Goal: Task Accomplishment & Management: Manage account settings

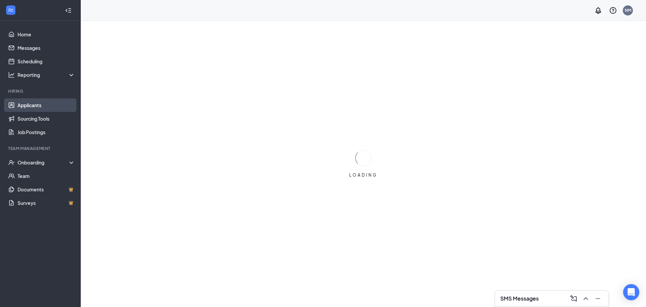
click at [51, 104] on link "Applicants" at bounding box center [46, 104] width 58 height 13
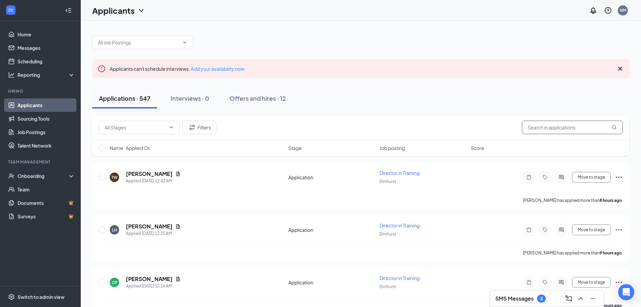
click at [542, 132] on input "text" at bounding box center [572, 126] width 101 height 13
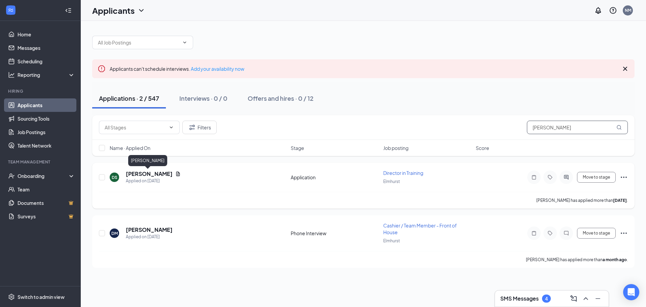
type input "dorothy"
click at [156, 176] on h5 "[PERSON_NAME]" at bounding box center [149, 173] width 47 height 7
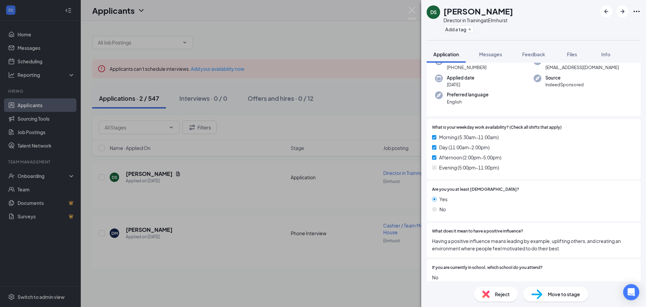
scroll to position [115, 0]
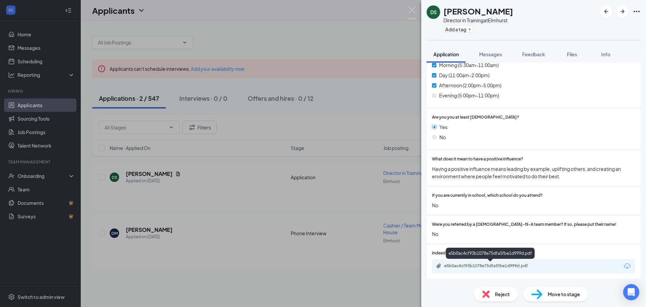
click at [501, 267] on div "e5b0ac4cf93b1078e75dfa5fbe1d999d.pdf" at bounding box center [491, 265] width 94 height 5
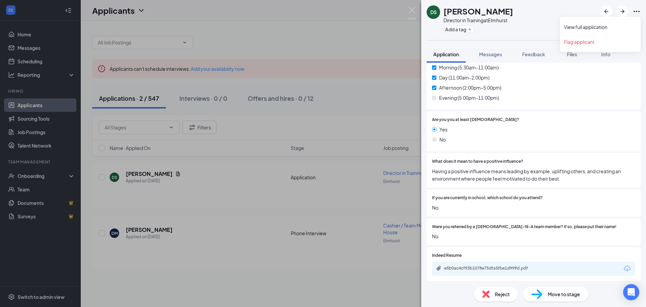
click at [638, 12] on icon "Ellipses" at bounding box center [637, 11] width 8 height 8
click at [591, 28] on link "View full application" at bounding box center [600, 27] width 73 height 7
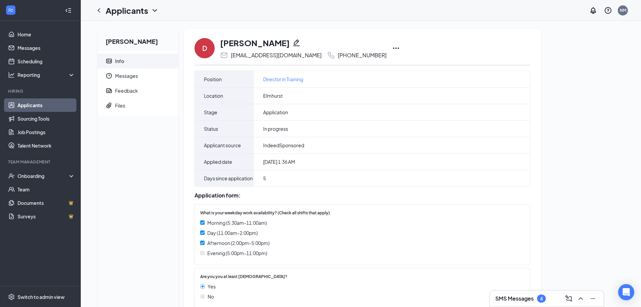
click at [392, 47] on icon "Ellipses" at bounding box center [396, 48] width 8 height 8
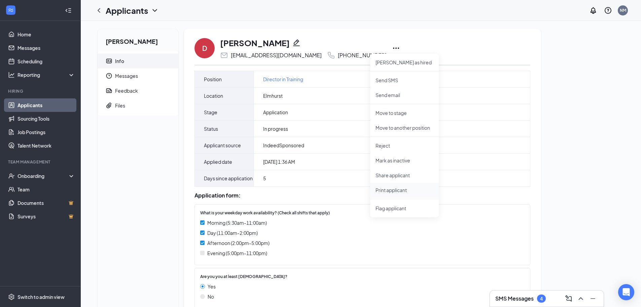
click at [382, 190] on p "Print applicant" at bounding box center [405, 189] width 58 height 7
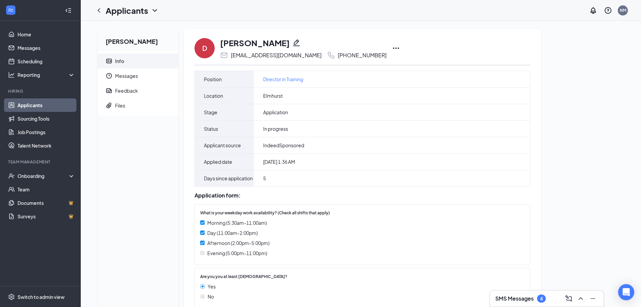
click at [61, 105] on link "Applicants" at bounding box center [46, 104] width 58 height 13
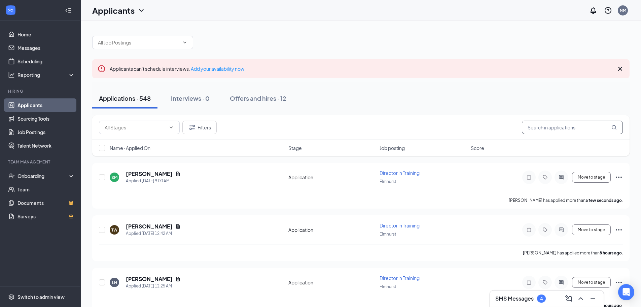
click at [537, 129] on input "text" at bounding box center [572, 126] width 101 height 13
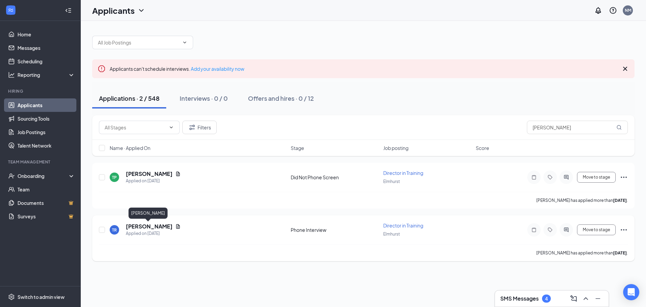
click at [154, 226] on h5 "Tyrone Robison" at bounding box center [149, 225] width 47 height 7
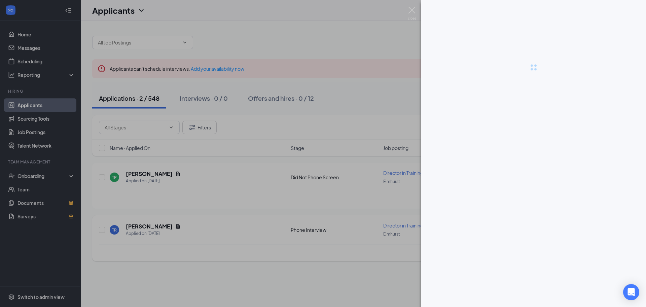
click at [154, 226] on div at bounding box center [323, 153] width 646 height 307
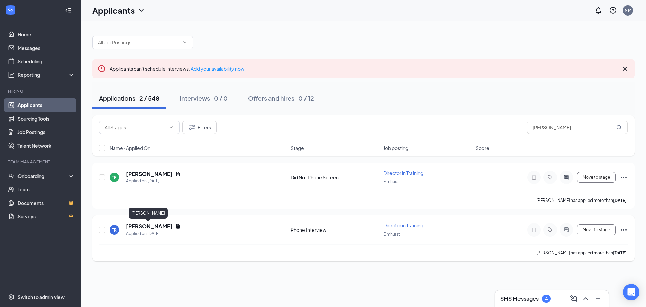
click at [154, 226] on h5 "Tyrone Robison" at bounding box center [149, 225] width 47 height 7
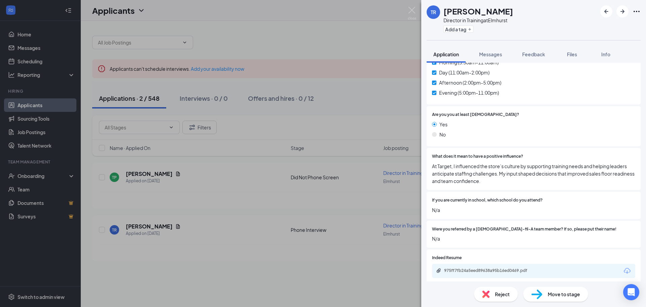
scroll to position [122, 0]
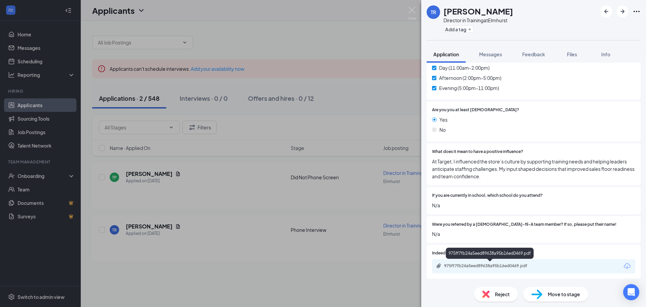
click at [491, 264] on div "975ff7fb24a5eed89638a95b16ed0469.pdf" at bounding box center [491, 265] width 94 height 5
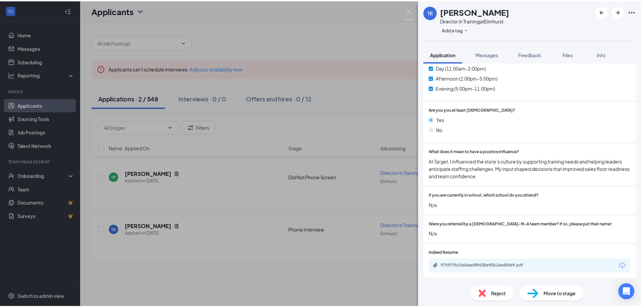
scroll to position [120, 0]
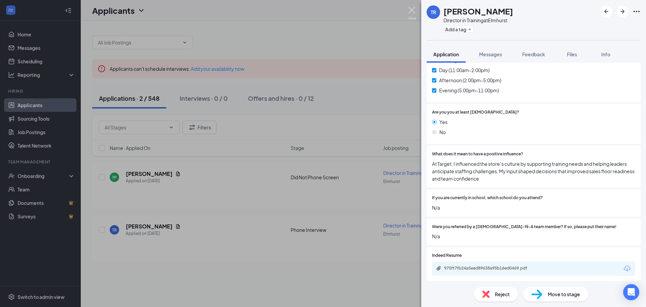
click at [412, 10] on img at bounding box center [412, 13] width 8 height 13
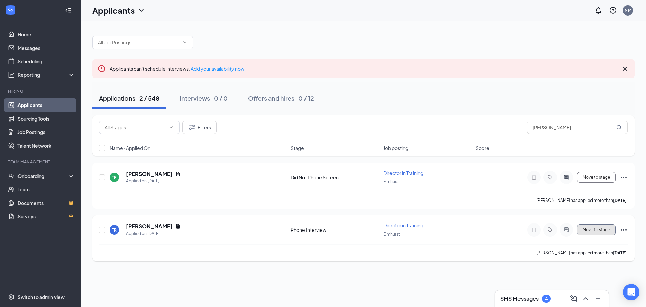
click at [586, 233] on button "Move to stage" at bounding box center [596, 229] width 39 height 11
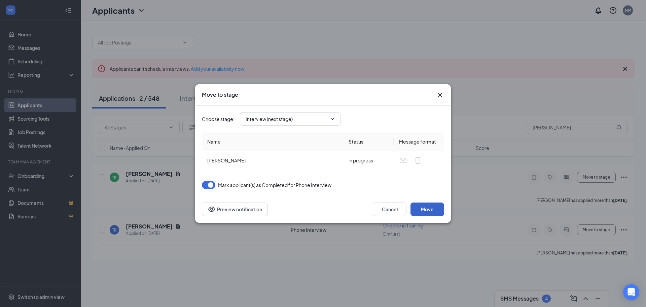
click at [426, 206] on button "Move" at bounding box center [428, 208] width 34 height 13
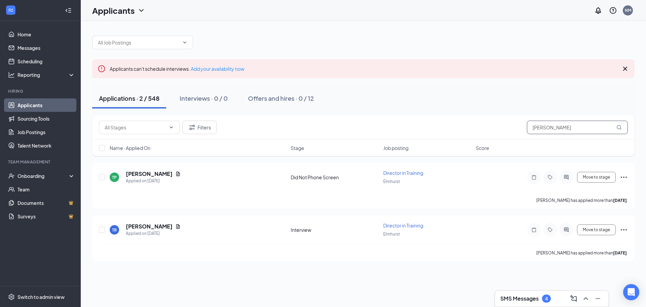
drag, startPoint x: 558, startPoint y: 130, endPoint x: 505, endPoint y: 129, distance: 53.2
click at [505, 129] on div "Filters tyrone" at bounding box center [363, 126] width 529 height 13
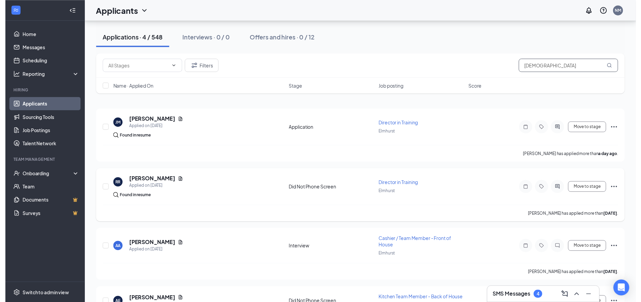
scroll to position [90, 0]
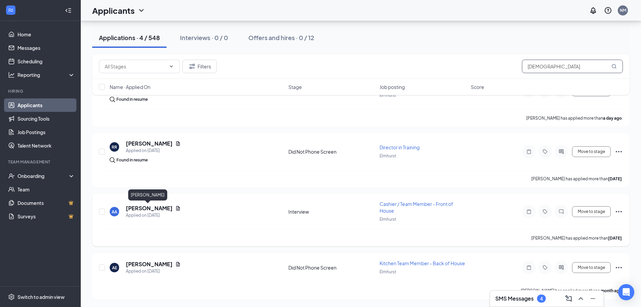
type input "arian"
click at [150, 209] on h5 "Ariana Alfaro" at bounding box center [149, 207] width 47 height 7
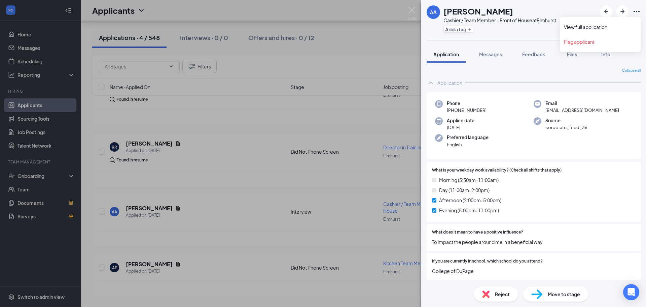
click at [634, 11] on icon "Ellipses" at bounding box center [637, 11] width 6 height 1
click at [595, 28] on link "View full application" at bounding box center [600, 27] width 73 height 7
click at [411, 9] on img at bounding box center [412, 13] width 8 height 13
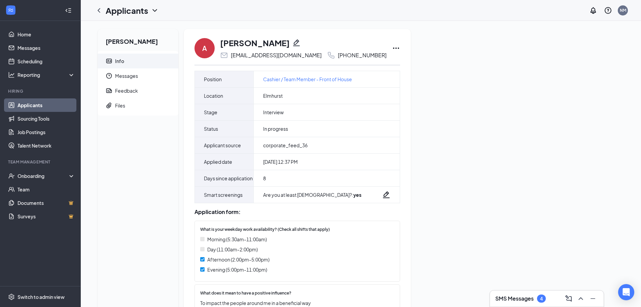
click at [392, 48] on icon "Ellipses" at bounding box center [396, 48] width 8 height 8
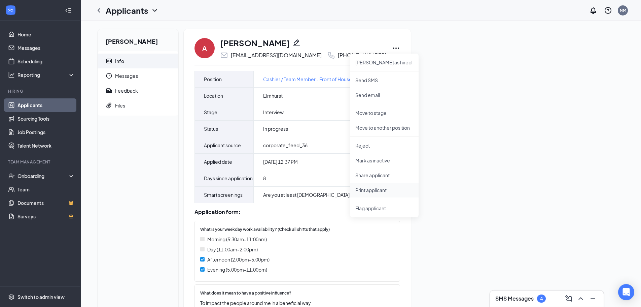
click at [365, 192] on p "Print applicant" at bounding box center [384, 189] width 58 height 7
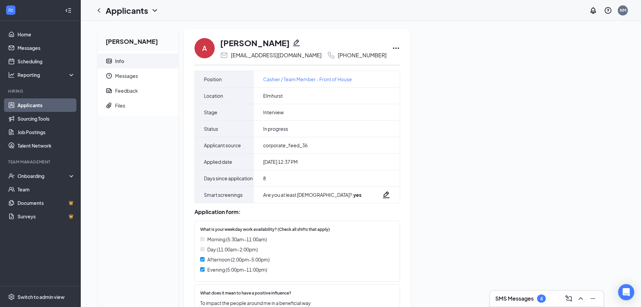
click at [46, 105] on link "Applicants" at bounding box center [46, 104] width 58 height 13
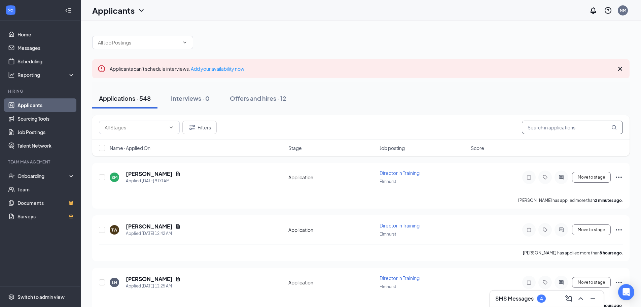
click at [536, 125] on input "text" at bounding box center [572, 126] width 101 height 13
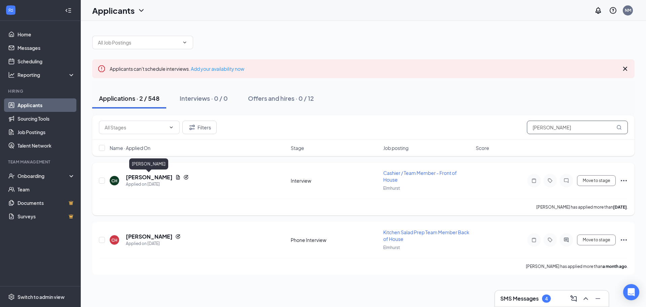
type input "chloe"
click at [156, 176] on h5 "Chloe Harrington" at bounding box center [149, 176] width 47 height 7
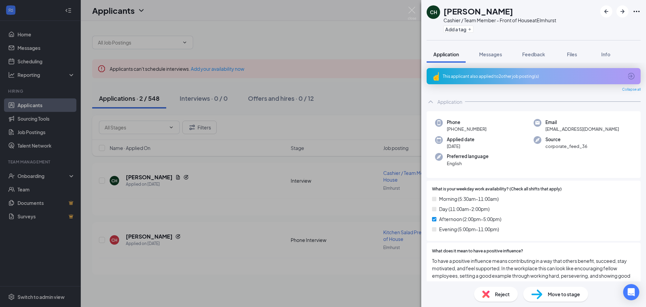
click at [500, 75] on div "This applicant also applied to 2 other job posting(s)" at bounding box center [533, 76] width 180 height 6
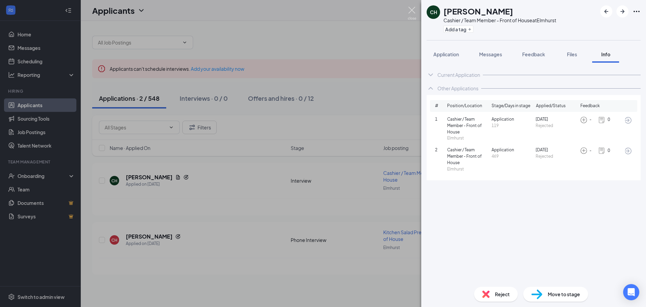
click at [412, 9] on img at bounding box center [412, 13] width 8 height 13
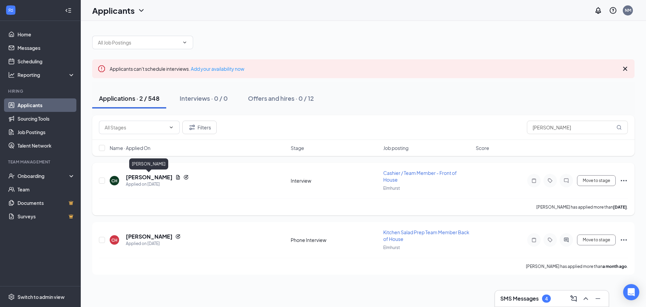
click at [145, 176] on h5 "Chloe Harrington" at bounding box center [149, 176] width 47 height 7
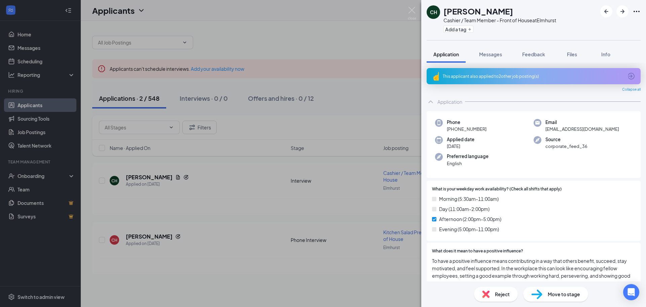
click at [637, 11] on icon "Ellipses" at bounding box center [637, 11] width 8 height 8
click at [602, 29] on link "View full application" at bounding box center [600, 27] width 73 height 7
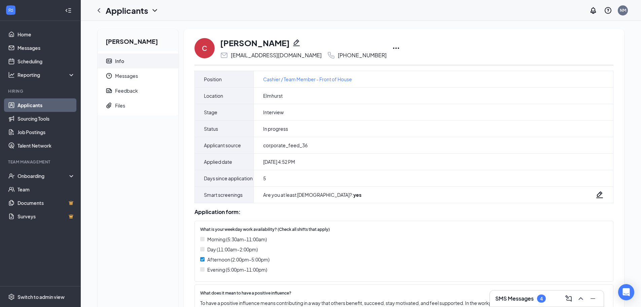
click at [392, 47] on icon "Ellipses" at bounding box center [396, 48] width 8 height 8
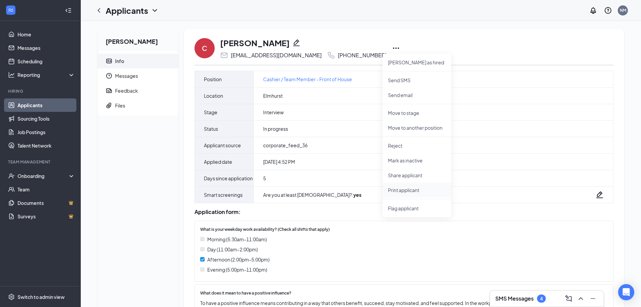
click at [397, 189] on p "Print applicant" at bounding box center [417, 189] width 58 height 7
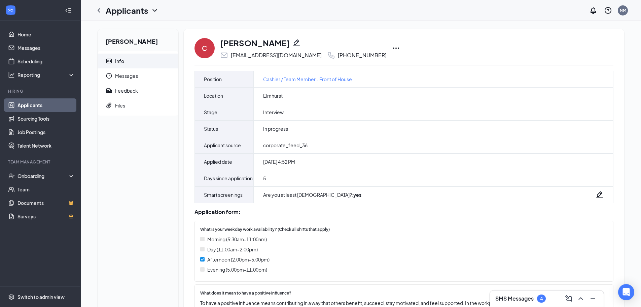
click at [52, 103] on link "Applicants" at bounding box center [46, 104] width 58 height 13
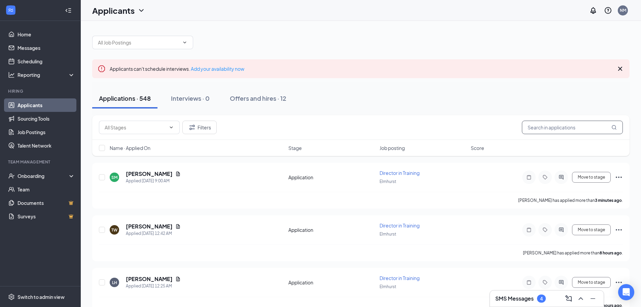
click at [526, 127] on input "text" at bounding box center [572, 126] width 101 height 13
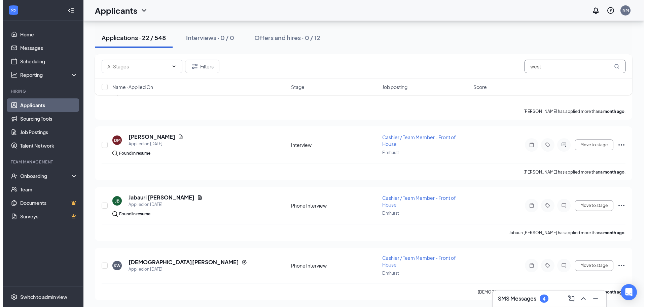
scroll to position [942, 0]
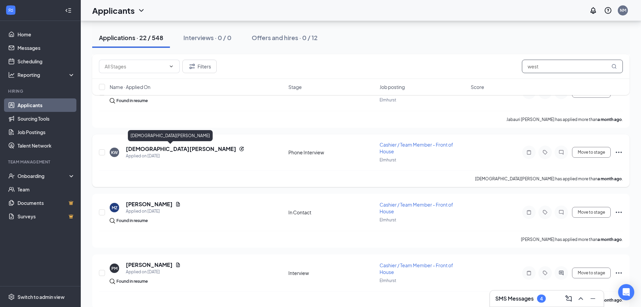
type input "west"
click at [143, 148] on h5 "Kristen West" at bounding box center [181, 148] width 110 height 7
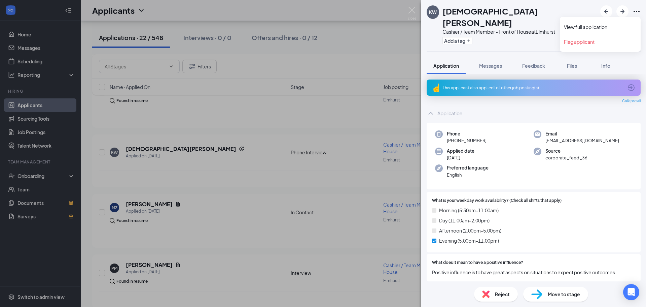
click at [637, 12] on icon "Ellipses" at bounding box center [637, 11] width 8 height 8
click at [601, 30] on link "View full application" at bounding box center [600, 27] width 73 height 7
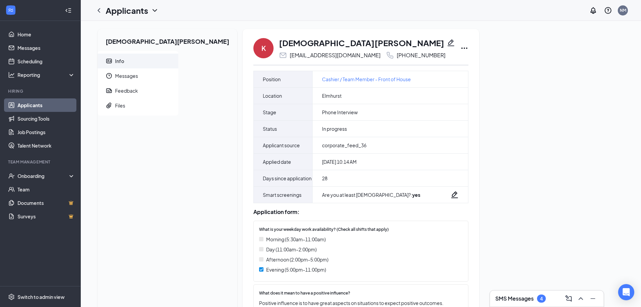
click at [461, 48] on icon "Ellipses" at bounding box center [464, 47] width 6 height 1
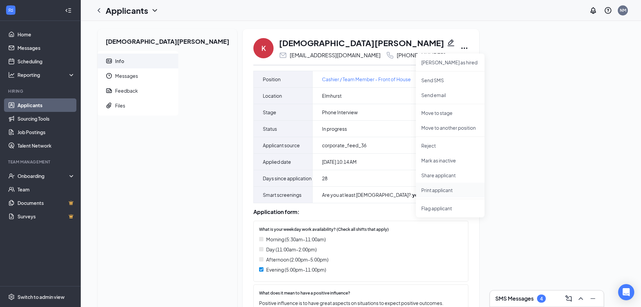
click at [421, 190] on p "Print applicant" at bounding box center [450, 189] width 58 height 7
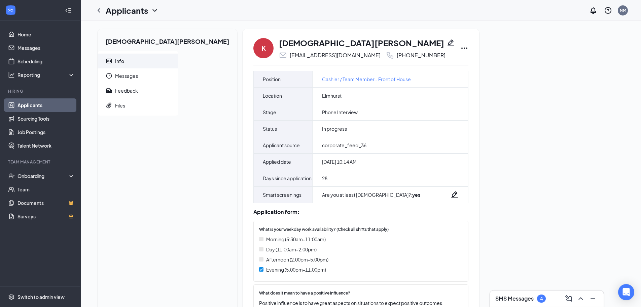
click at [52, 104] on link "Applicants" at bounding box center [46, 104] width 58 height 13
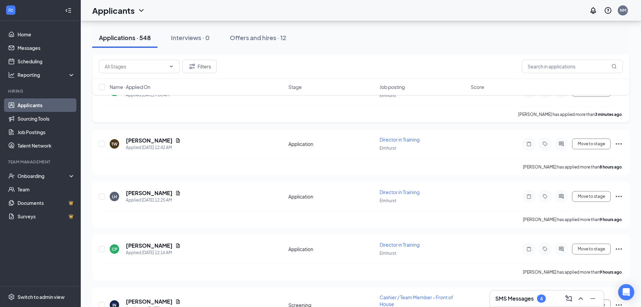
scroll to position [67, 0]
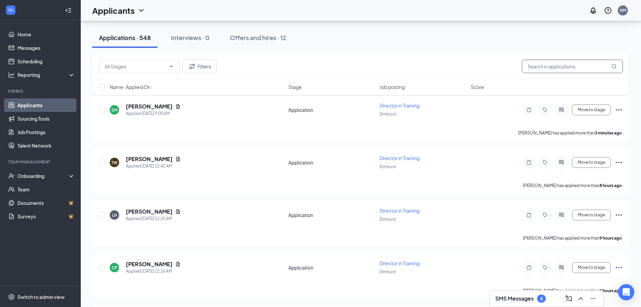
click at [540, 64] on input "text" at bounding box center [572, 66] width 101 height 13
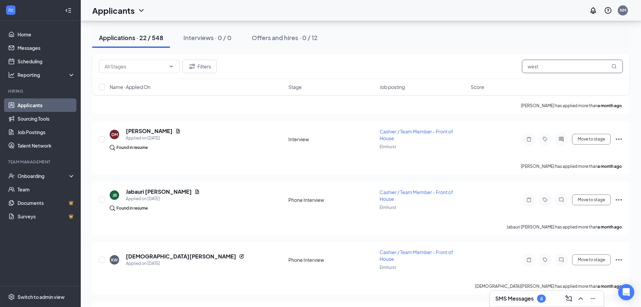
scroll to position [841, 0]
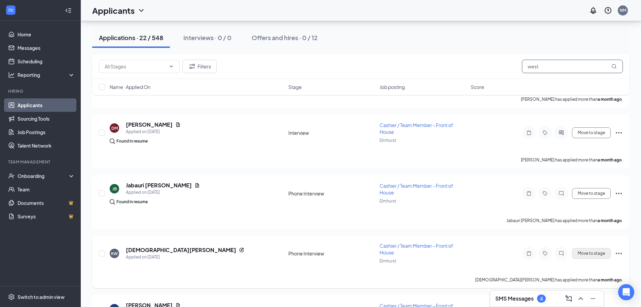
type input "west"
click at [592, 253] on button "Move to stage" at bounding box center [591, 253] width 39 height 11
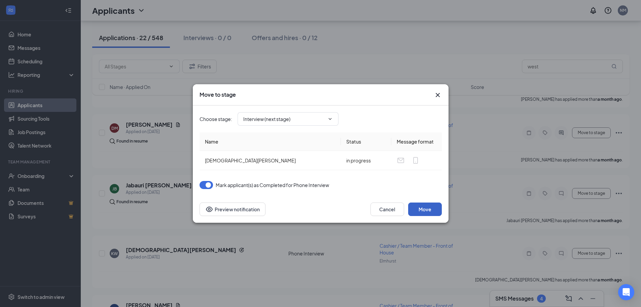
click at [423, 213] on button "Move" at bounding box center [425, 208] width 34 height 13
